Goal: Find specific page/section: Find specific page/section

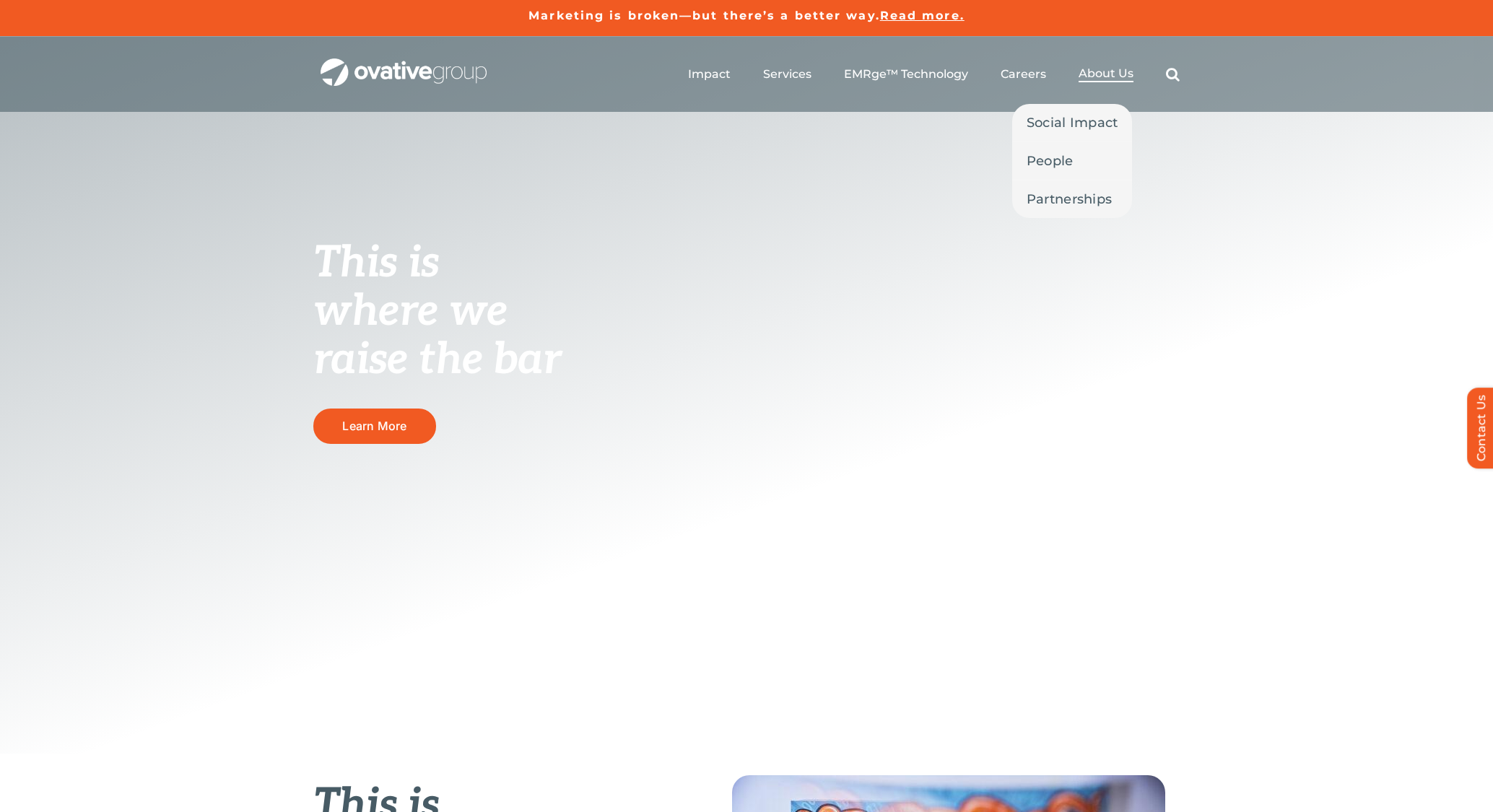
click at [1120, 68] on span "About Us" at bounding box center [1106, 74] width 55 height 14
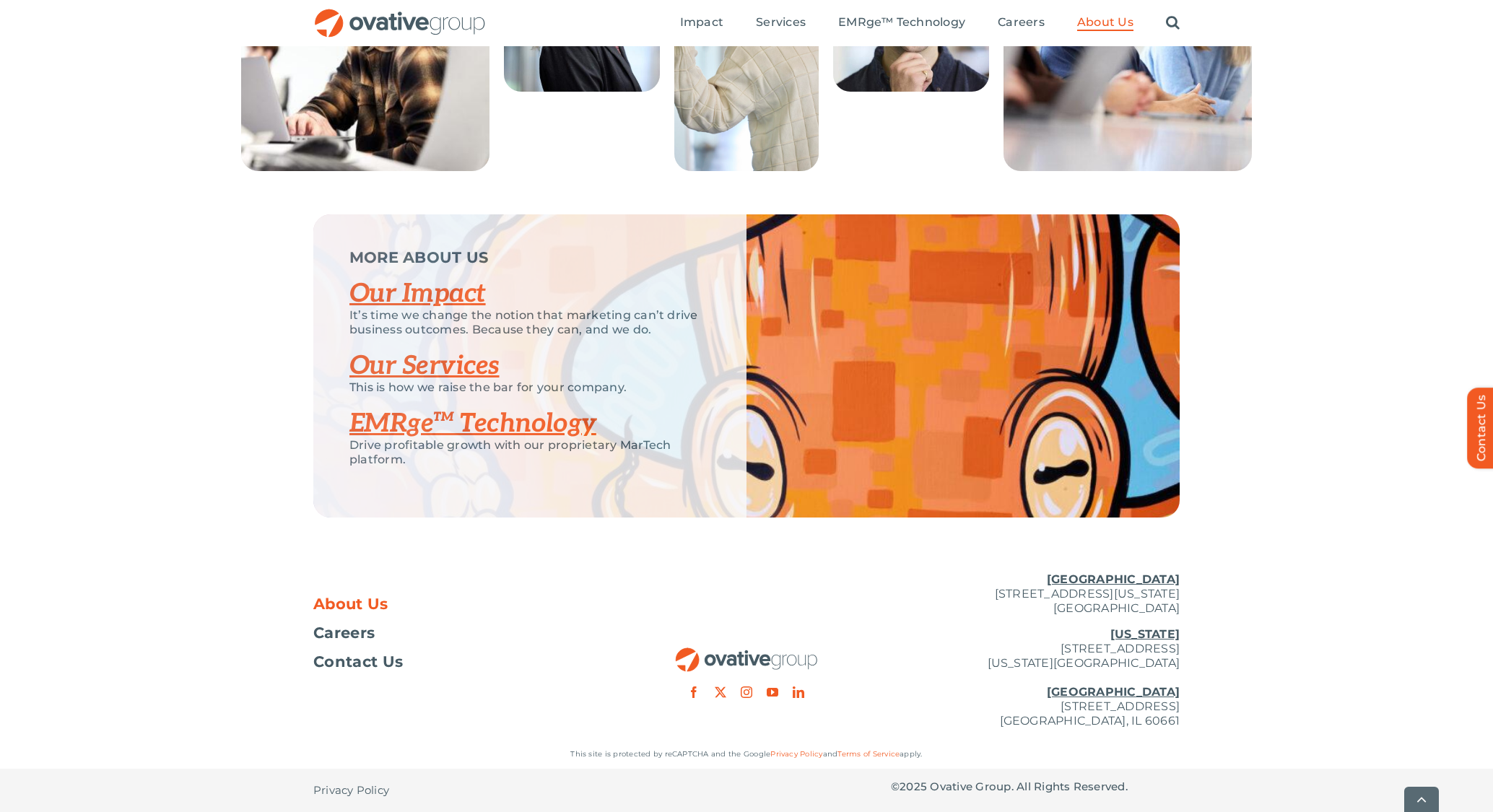
scroll to position [2887, 0]
click at [340, 628] on span "Careers" at bounding box center [344, 633] width 61 height 14
click at [351, 631] on span "Careers" at bounding box center [344, 633] width 61 height 14
